Goal: Check status: Check status

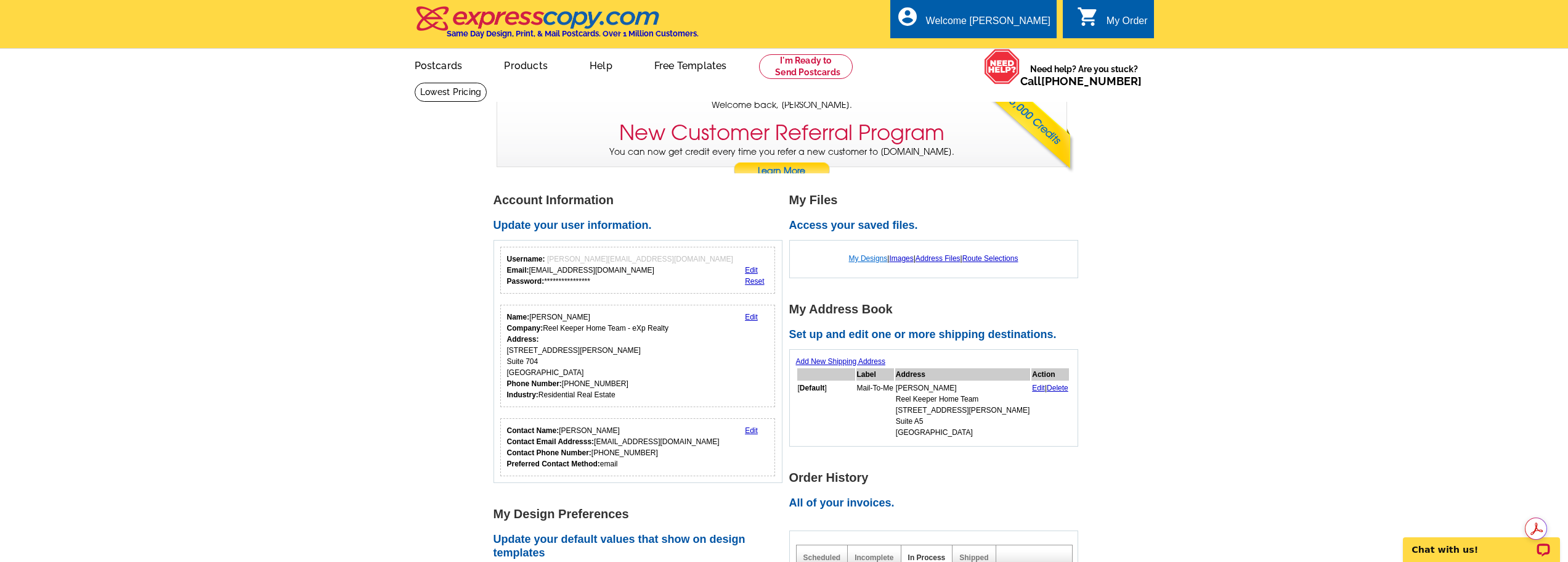
click at [866, 258] on link "My Designs" at bounding box center [868, 258] width 39 height 8
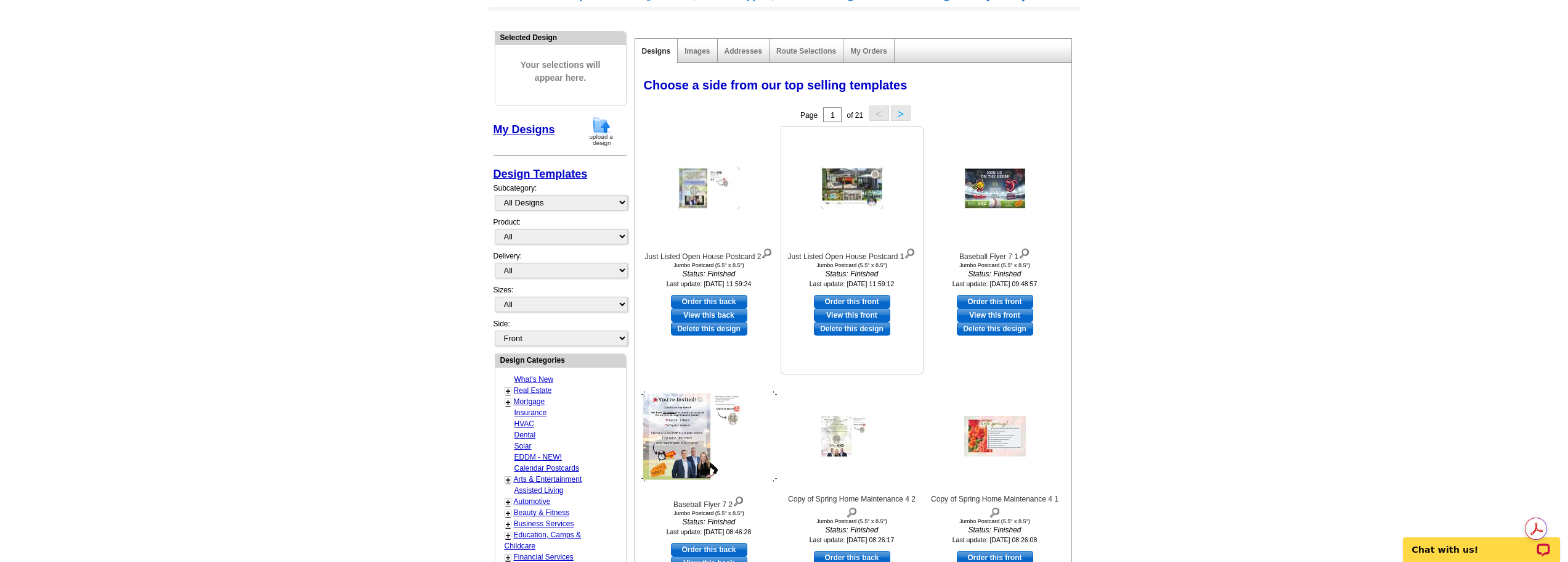
scroll to position [124, 0]
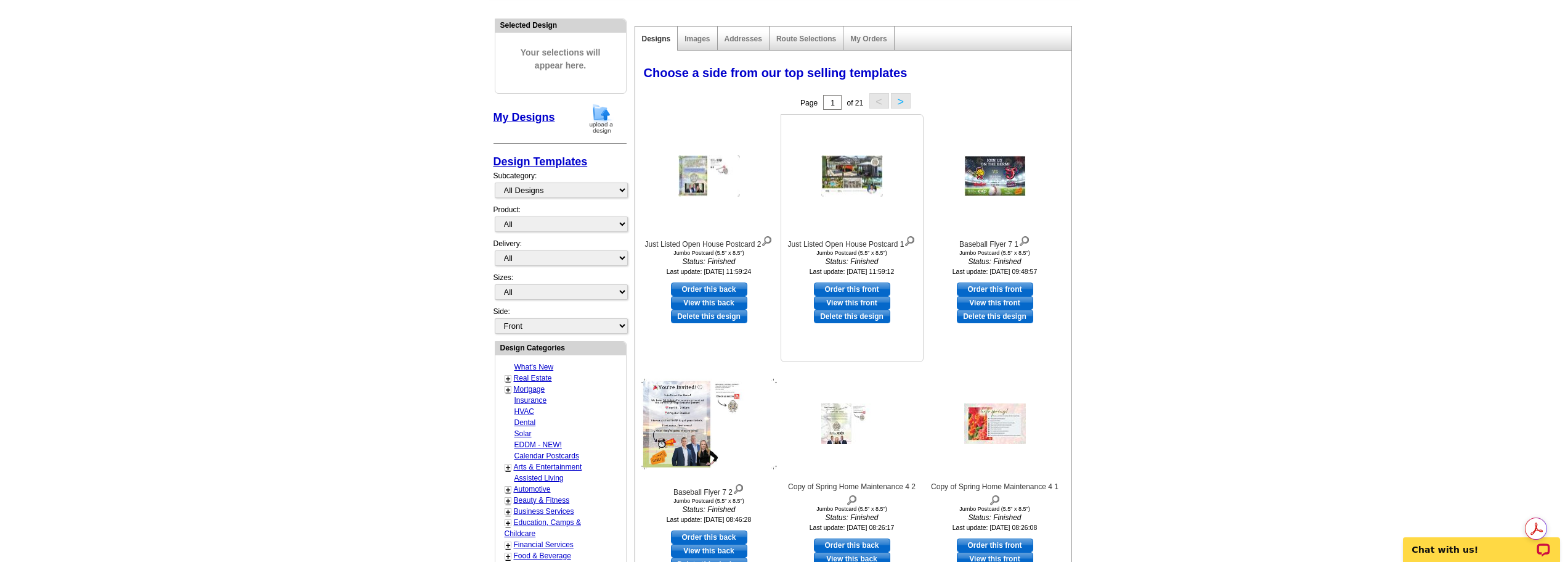
click at [866, 190] on img at bounding box center [852, 175] width 62 height 41
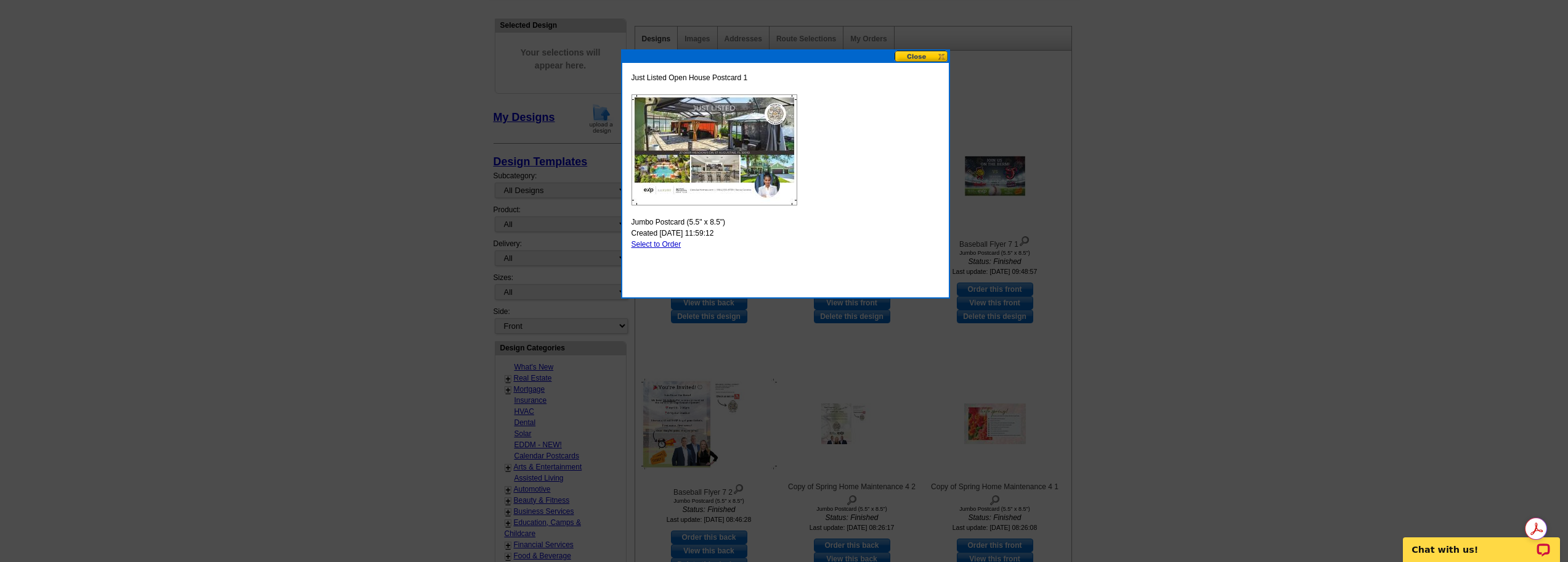
click at [928, 57] on button at bounding box center [921, 57] width 54 height 12
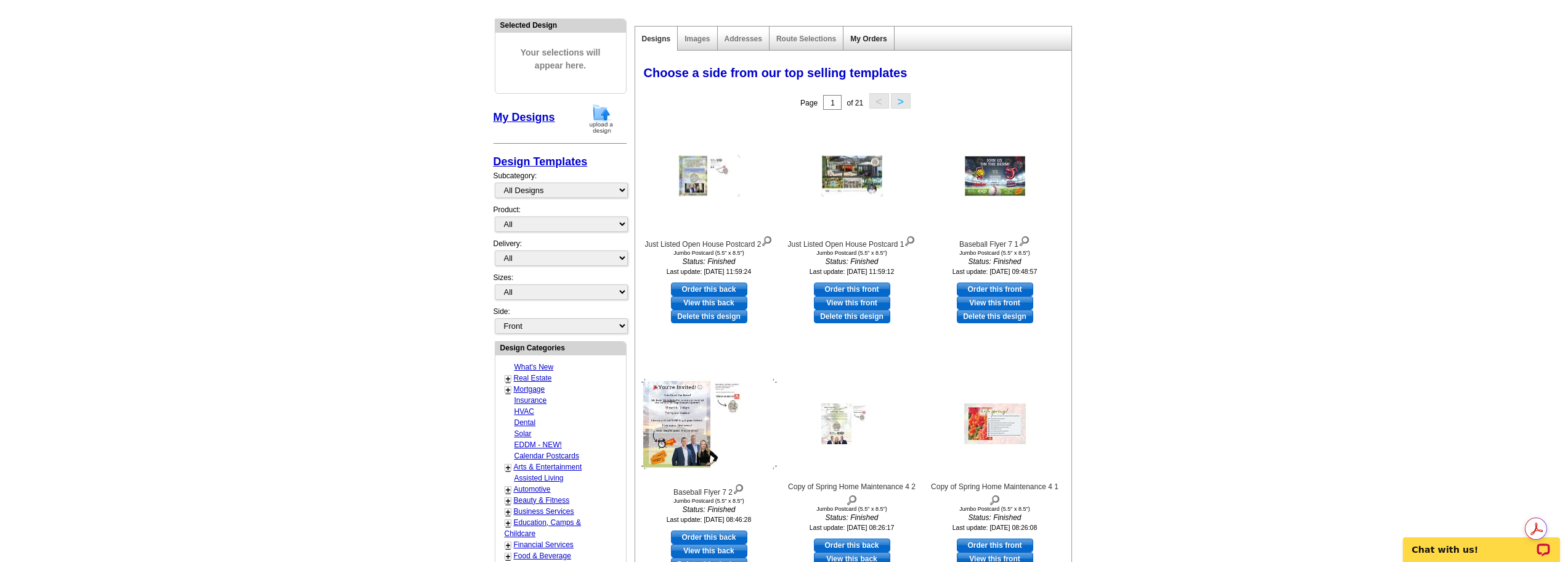
click at [876, 43] on link "My Orders" at bounding box center [869, 38] width 37 height 8
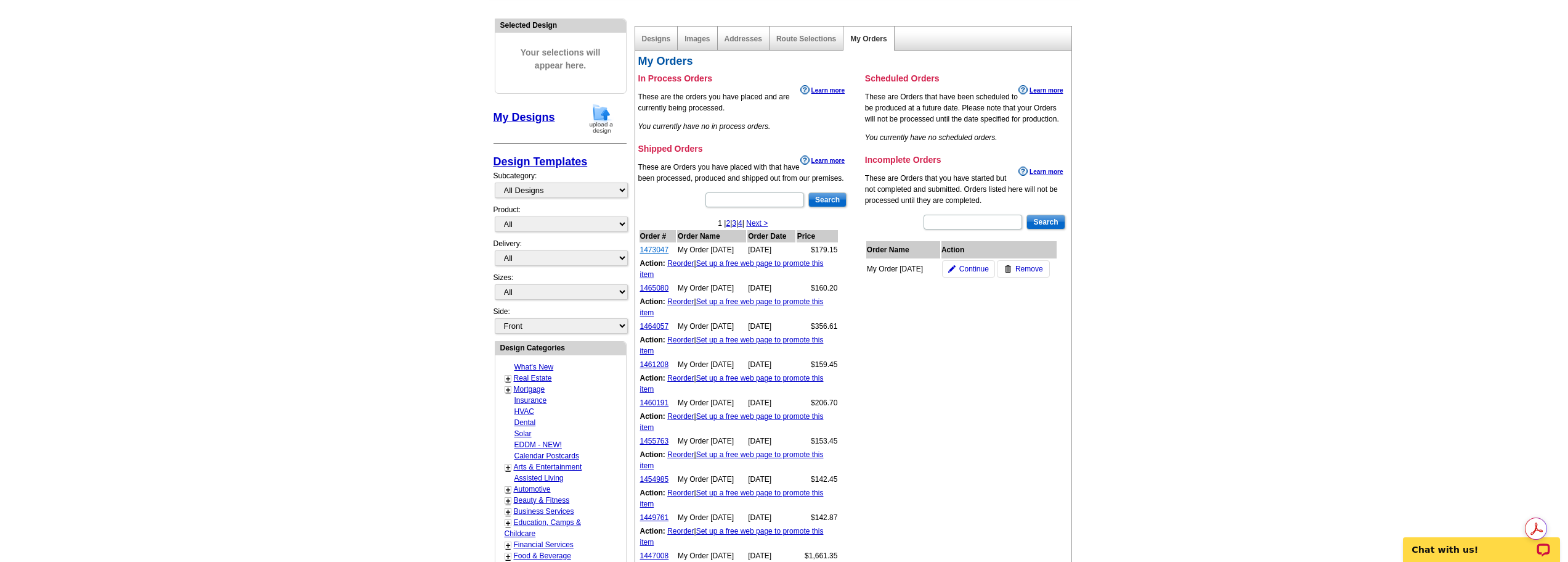
click at [660, 251] on link "1473047" at bounding box center [654, 250] width 29 height 8
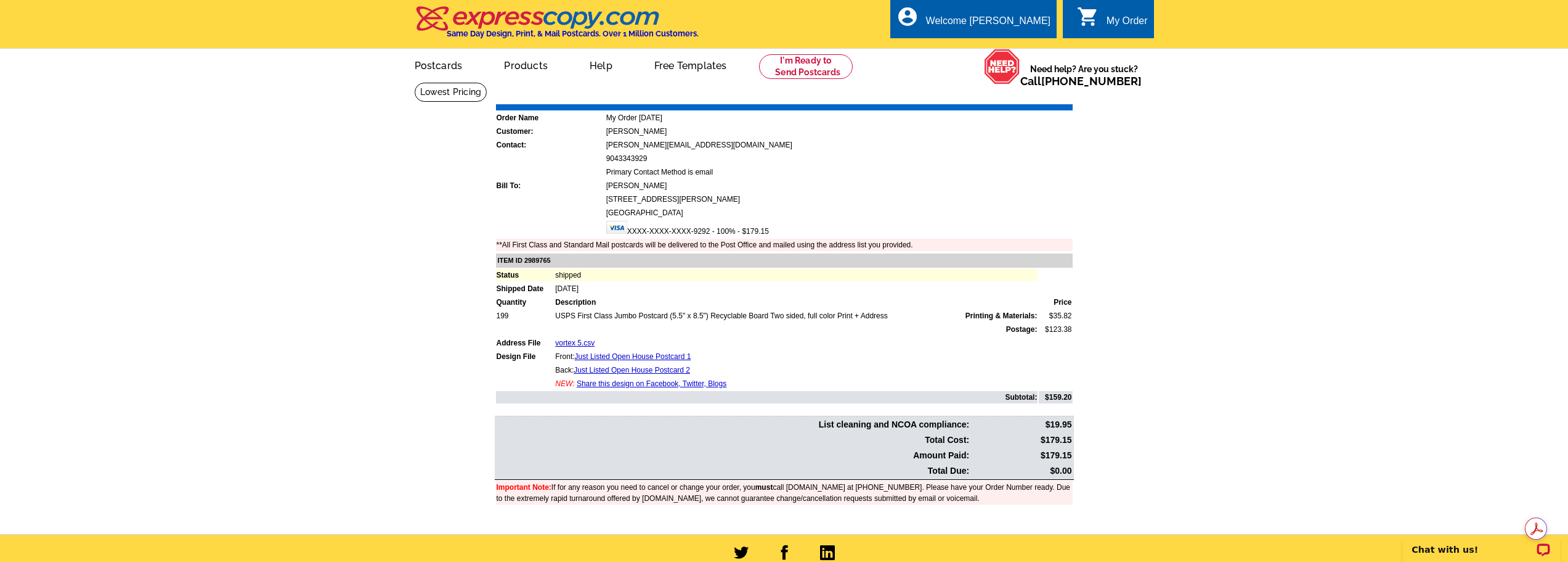
click at [1033, 98] on link "Print Invoice" at bounding box center [1041, 95] width 64 height 11
